Goal: Task Accomplishment & Management: Complete application form

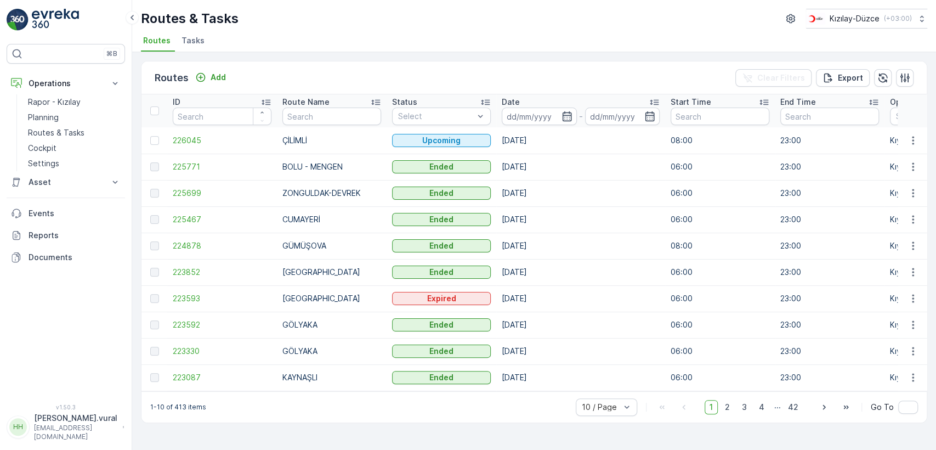
click at [100, 424] on p "[PERSON_NAME].vural" at bounding box center [75, 418] width 83 height 11
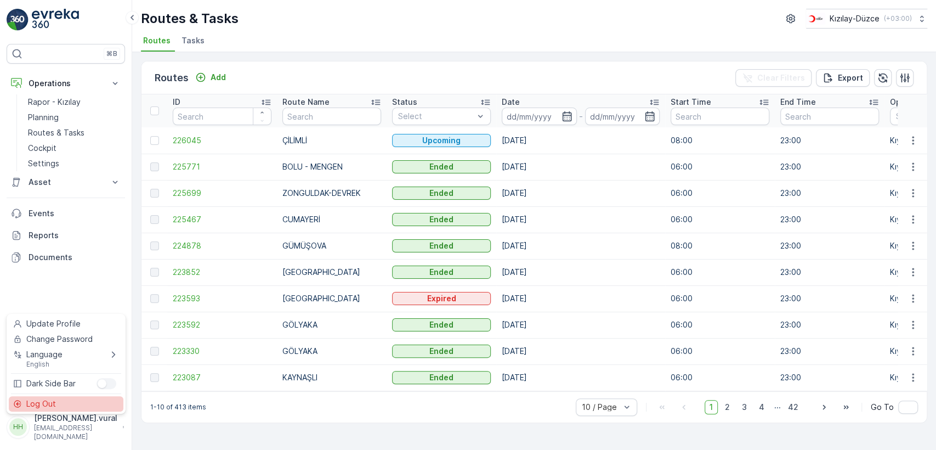
click at [94, 401] on div "Log Out" at bounding box center [66, 403] width 115 height 15
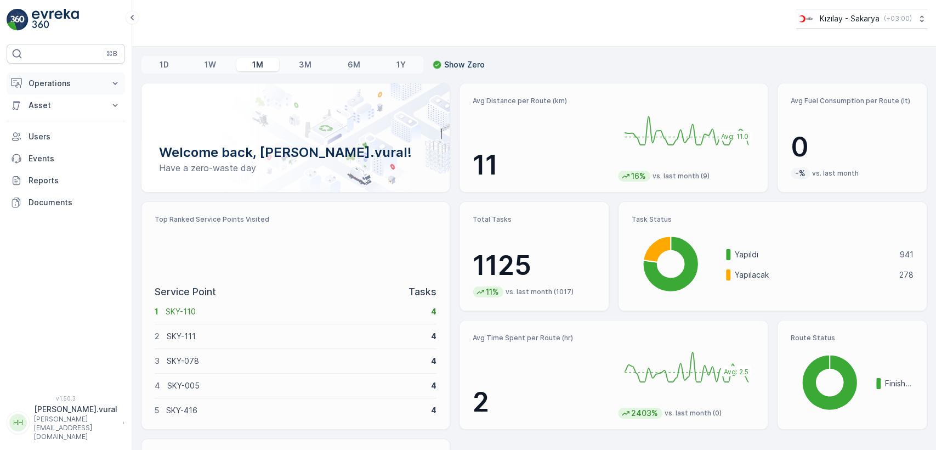
click at [90, 76] on button "Operations" at bounding box center [66, 83] width 118 height 22
click at [73, 137] on p "Routes & Tasks" at bounding box center [56, 132] width 57 height 11
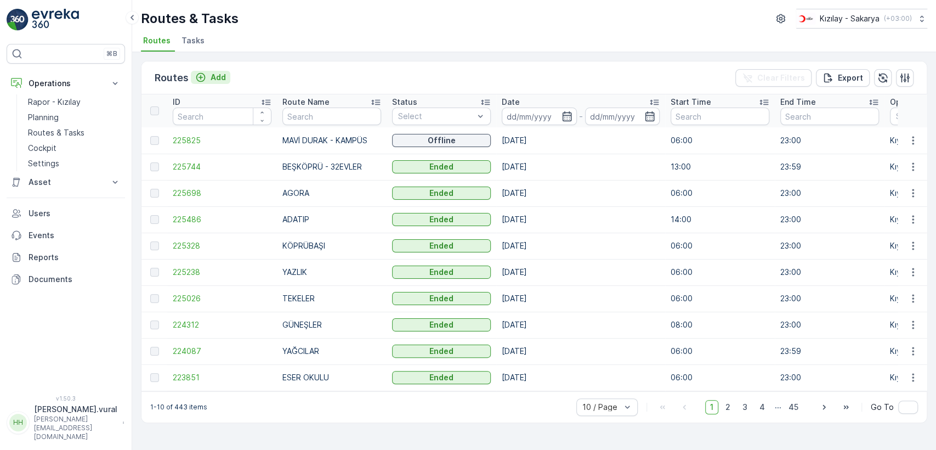
click at [216, 79] on p "Add" at bounding box center [218, 77] width 15 height 11
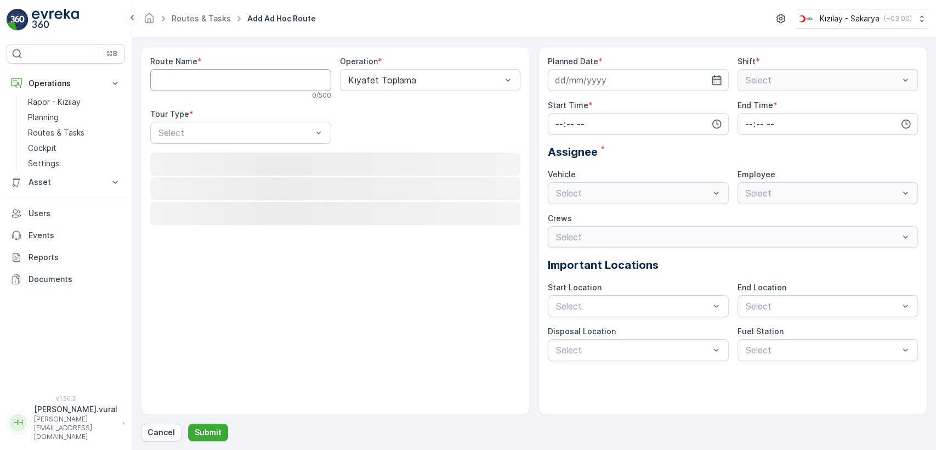
click at [216, 79] on Name "Route Name" at bounding box center [240, 80] width 181 height 22
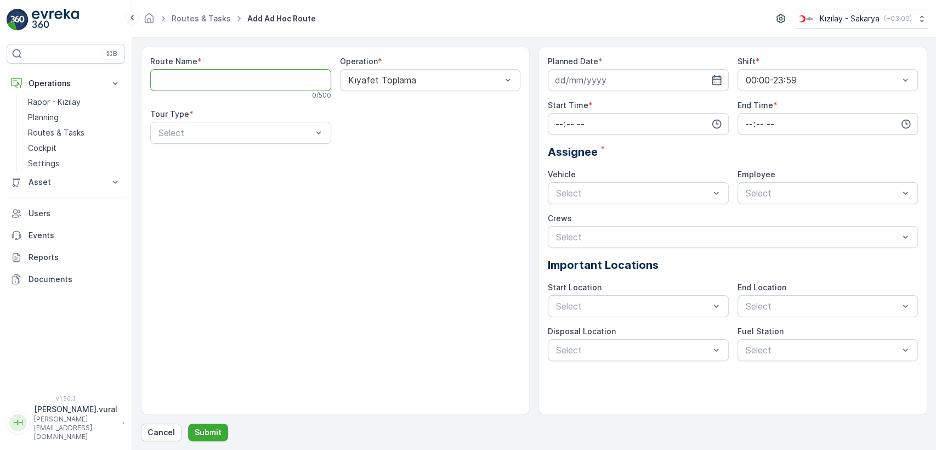
type Name "b"
type Name "BEŞKÖPRÜ - 32EVLER"
click at [206, 162] on div "Static" at bounding box center [241, 160] width 168 height 10
click at [397, 140] on div "Select" at bounding box center [430, 133] width 181 height 22
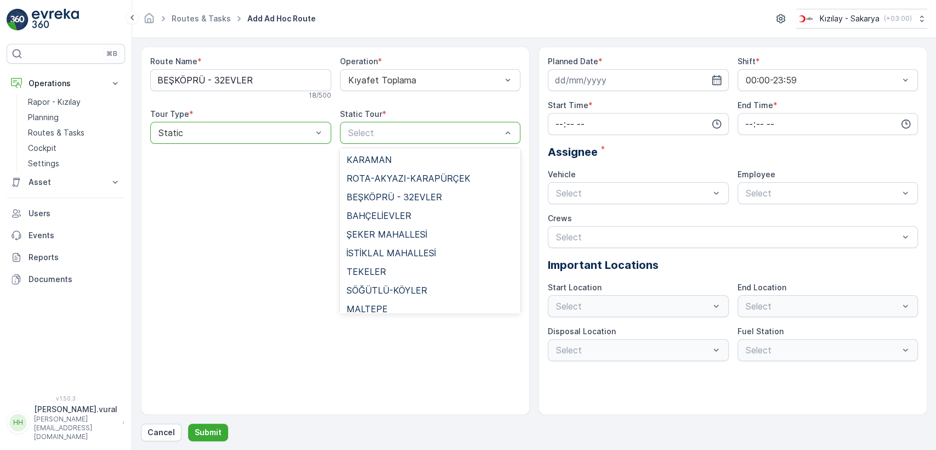
scroll to position [791, 0]
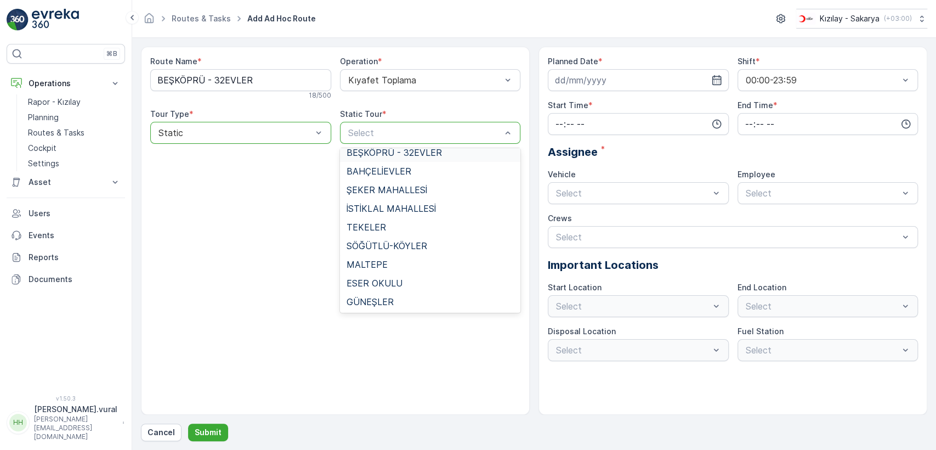
click at [410, 150] on span "BEŞKÖPRÜ - 32EVLER" at bounding box center [394, 153] width 95 height 10
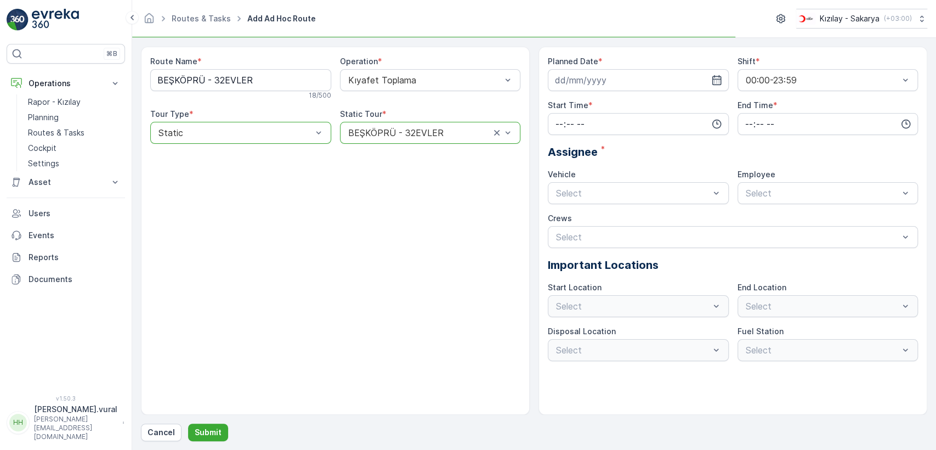
click at [588, 65] on label "Planned Date" at bounding box center [573, 61] width 50 height 9
click at [587, 70] on input at bounding box center [638, 80] width 181 height 22
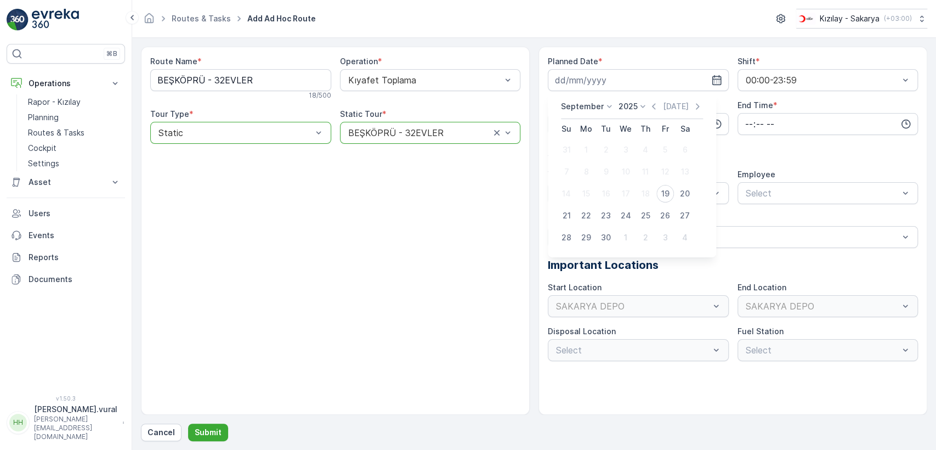
drag, startPoint x: 665, startPoint y: 196, endPoint x: 654, endPoint y: 180, distance: 18.6
click at [665, 194] on div "19" at bounding box center [666, 194] width 18 height 18
type input "[DATE]"
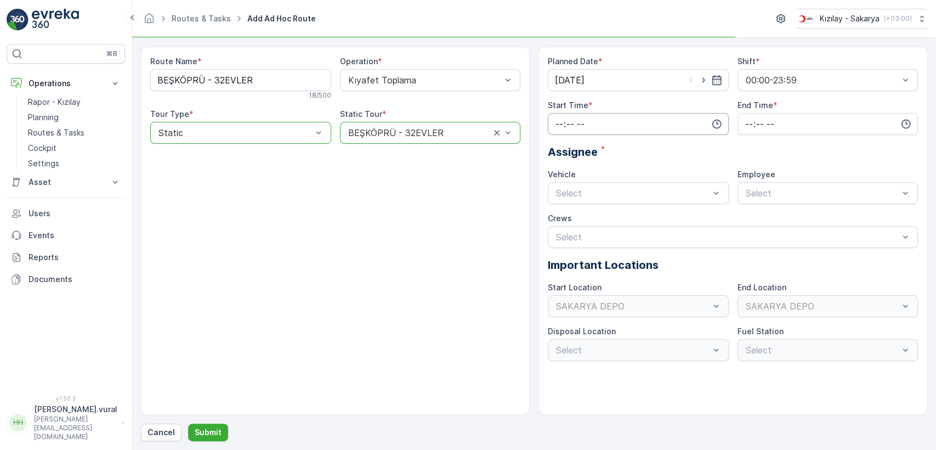
drag, startPoint x: 619, startPoint y: 134, endPoint x: 614, endPoint y: 129, distance: 6.6
click at [616, 132] on input "time" at bounding box center [638, 124] width 181 height 22
click at [612, 123] on input "time" at bounding box center [638, 124] width 181 height 22
click at [557, 155] on span "14" at bounding box center [559, 158] width 9 height 11
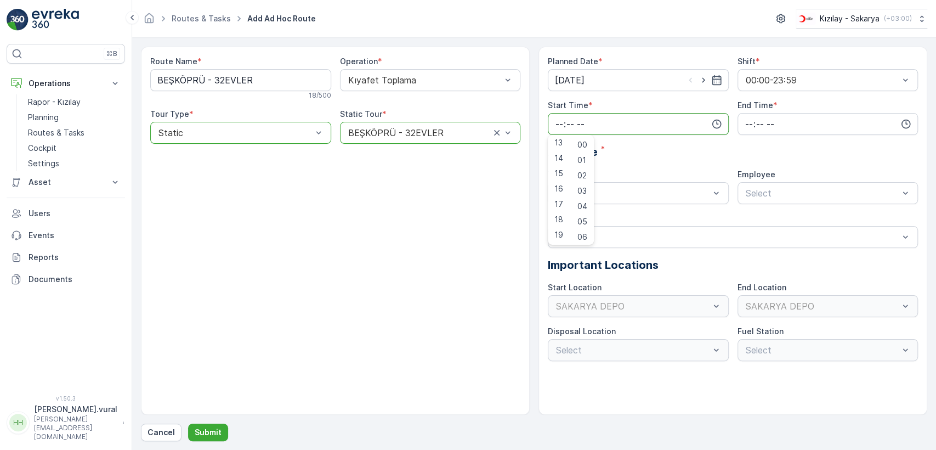
type input "14:00"
click at [757, 123] on input "time" at bounding box center [828, 124] width 181 height 22
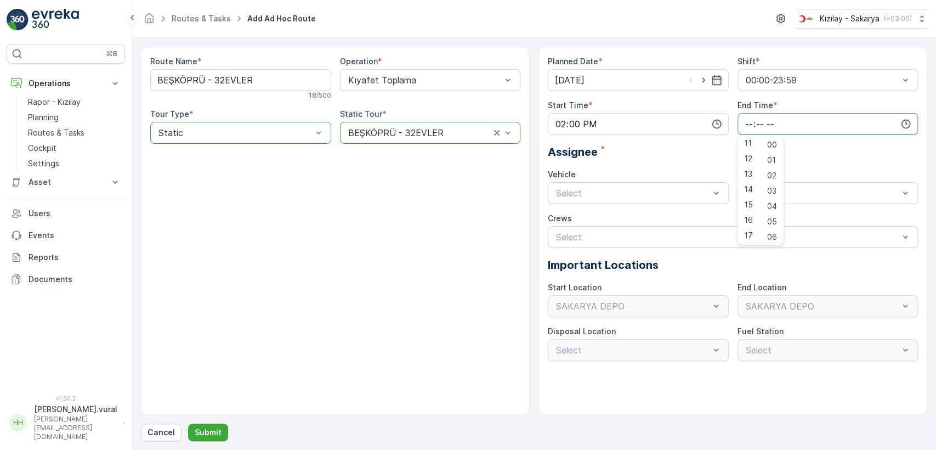
scroll to position [263, 0]
click at [752, 233] on span "23" at bounding box center [748, 234] width 9 height 11
type input "23:00"
click at [616, 237] on div "06 ECH 422 Busy" at bounding box center [639, 239] width 168 height 10
click at [768, 216] on span "06ECH422" at bounding box center [766, 220] width 44 height 10
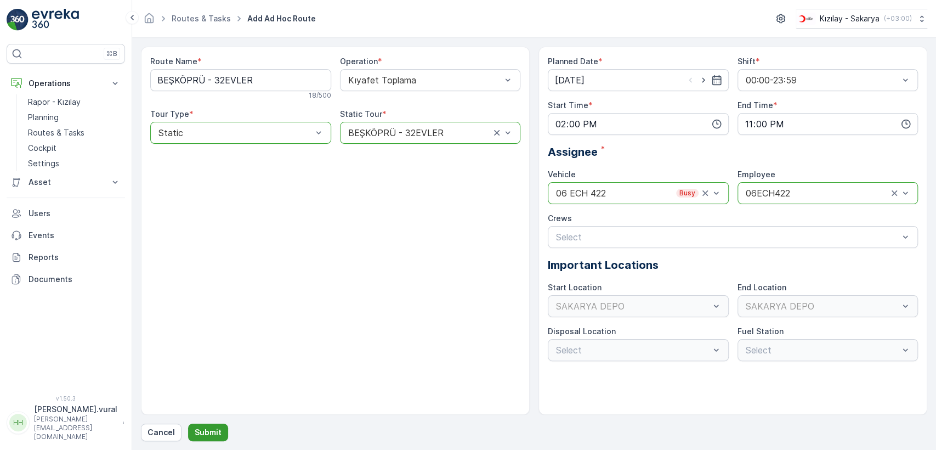
click at [202, 431] on p "Submit" at bounding box center [208, 432] width 27 height 11
